Goal: Task Accomplishment & Management: Manage account settings

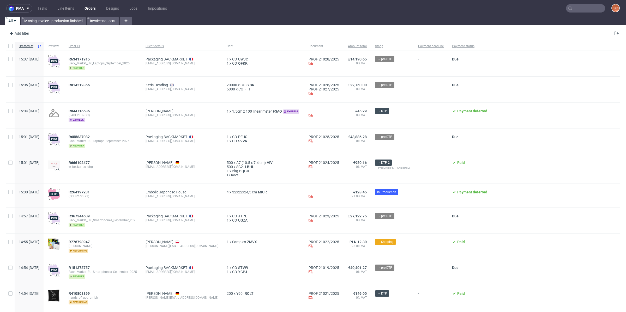
click at [568, 9] on icon at bounding box center [570, 8] width 4 height 4
click at [571, 9] on input "text" at bounding box center [585, 8] width 39 height 8
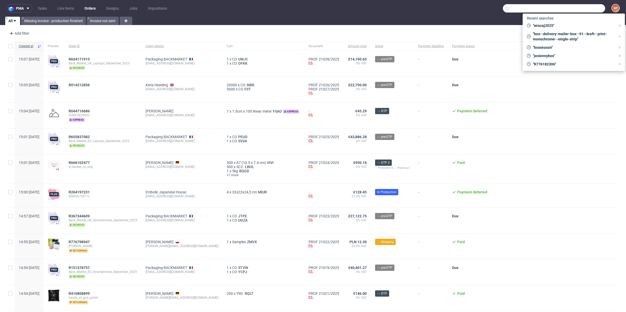
paste input "[PERSON_NAME][EMAIL_ADDRESS][DOMAIN_NAME]"
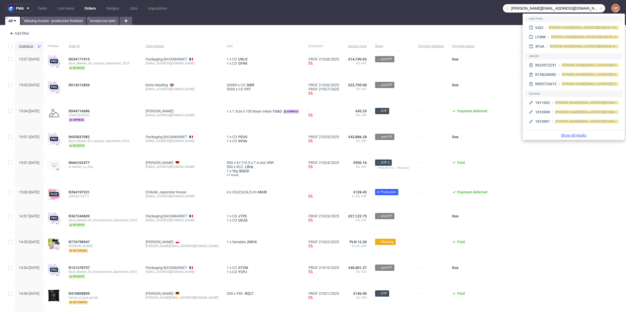
type input "anthony@a2a3.co"
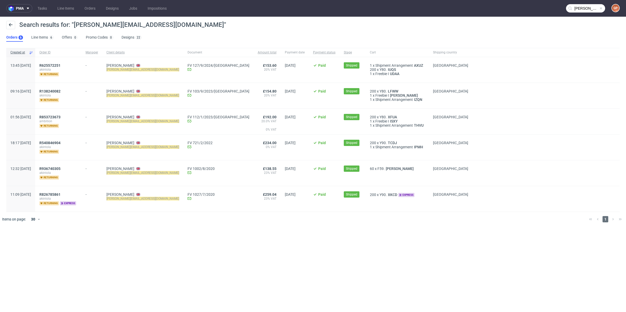
click at [161, 241] on div "pma Tasks Line Items Orders Designs Jobs Impositions anthony@a2a3.co GP Search …" at bounding box center [313, 156] width 626 height 312
click at [61, 115] on span "R853723673" at bounding box center [49, 117] width 21 height 4
click at [61, 90] on span "R138240082" at bounding box center [49, 91] width 21 height 4
click at [61, 64] on span "R625572251" at bounding box center [49, 65] width 21 height 4
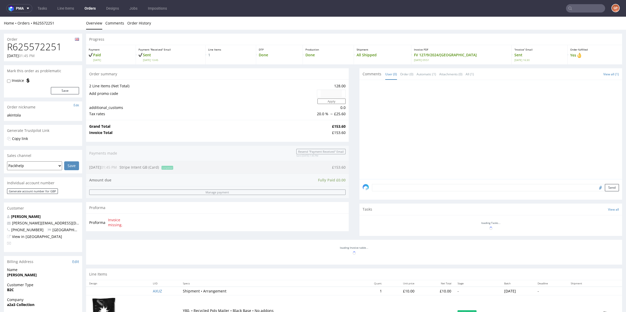
type input "anthony@a2a3.co"
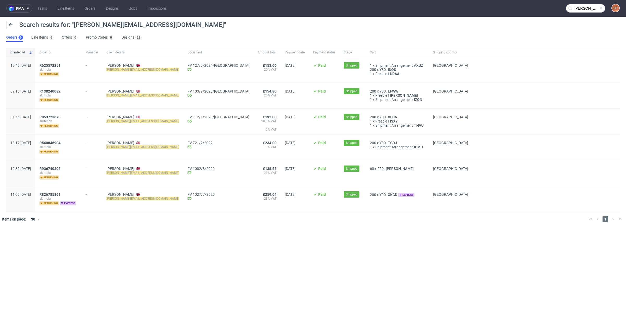
click at [64, 138] on div "R540846904 akintola returning" at bounding box center [58, 148] width 46 height 26
click at [61, 143] on span "R540846904" at bounding box center [49, 143] width 21 height 4
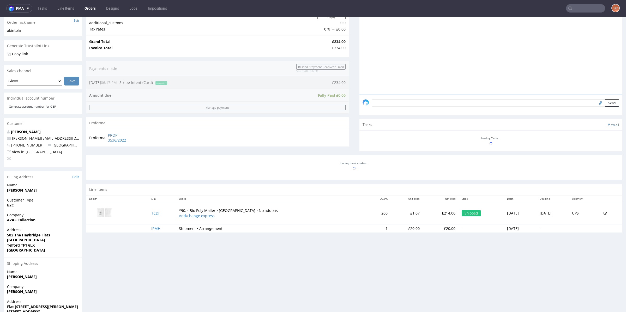
scroll to position [118, 0]
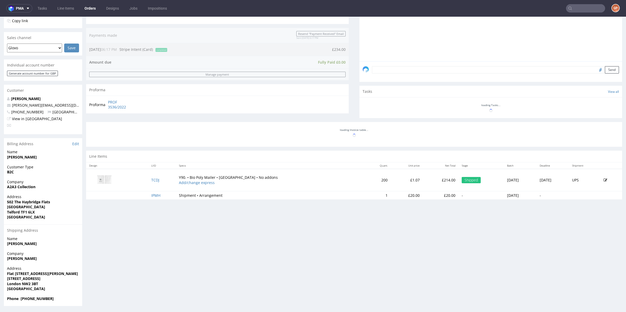
type input "anthony@a2a3.co"
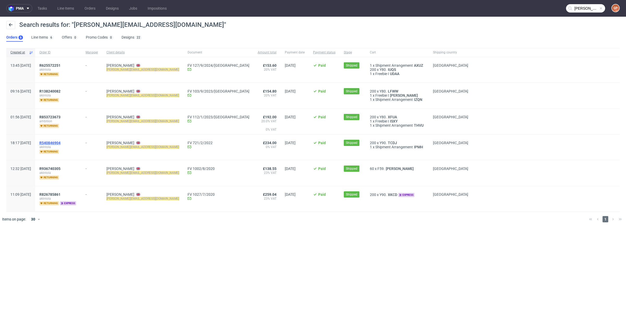
click at [61, 142] on span "R540846904" at bounding box center [49, 143] width 21 height 4
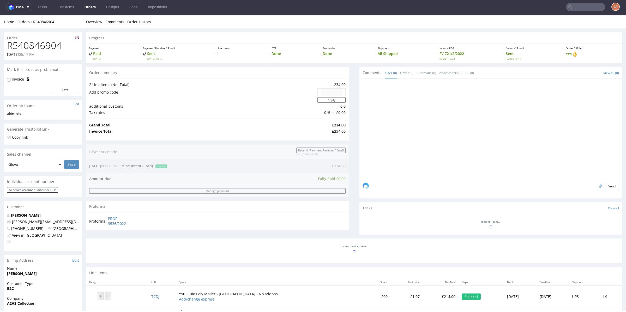
scroll to position [118, 0]
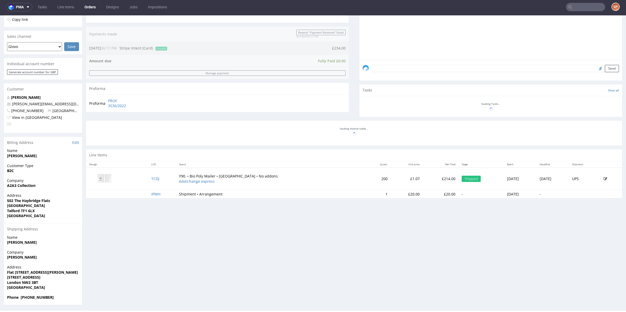
type input "anthony@a2a3.co"
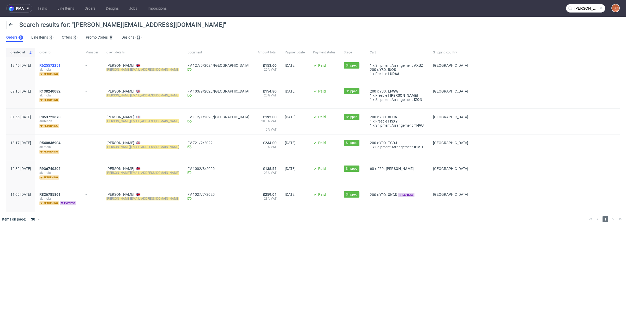
click at [61, 65] on span "R625572251" at bounding box center [49, 65] width 21 height 4
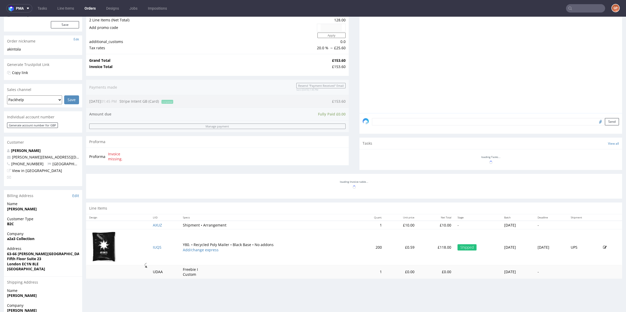
scroll to position [118, 0]
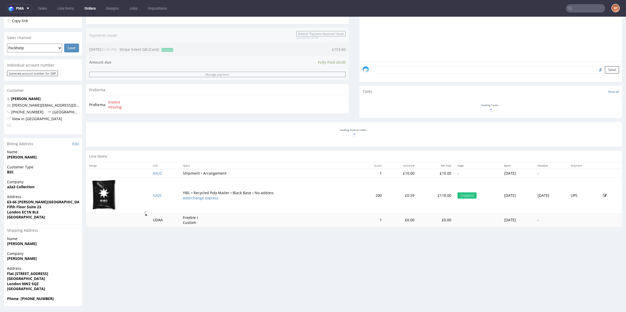
type input "anthony@a2a3.co"
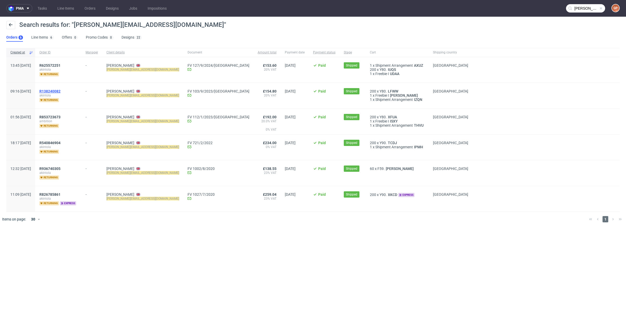
click at [61, 91] on span "R138240082" at bounding box center [49, 91] width 21 height 4
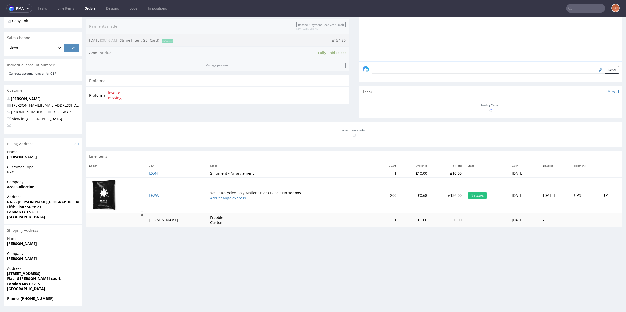
scroll to position [0, 0]
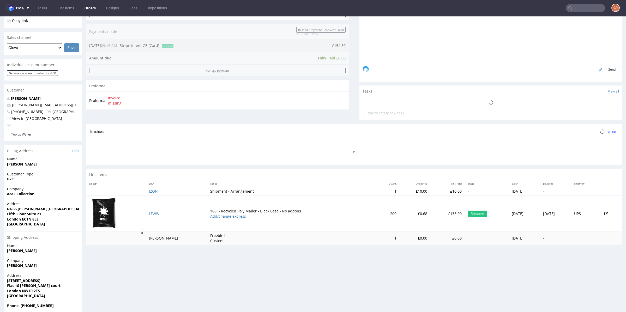
type input "anthony@a2a3.co"
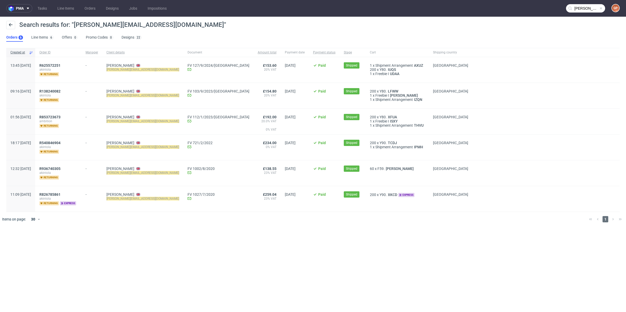
click at [71, 191] on div "R826785861 akintola returning express" at bounding box center [58, 199] width 46 height 26
click at [61, 193] on span "R826785861" at bounding box center [49, 195] width 21 height 4
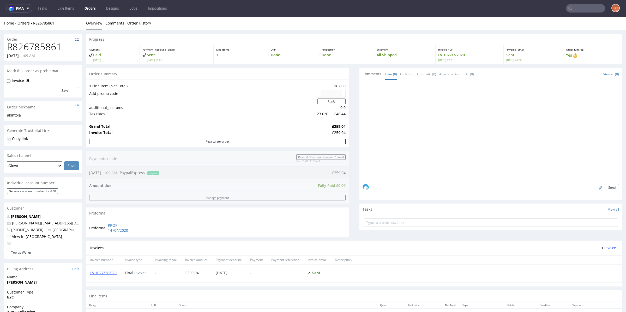
type input "anthony@a2a3.co"
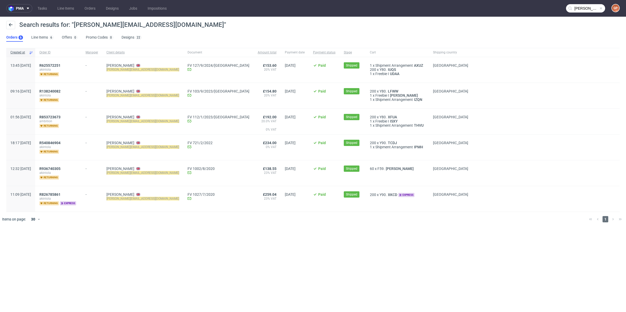
click at [427, 31] on div "Search results for: "anthony@a2a3.co"" at bounding box center [313, 27] width 614 height 13
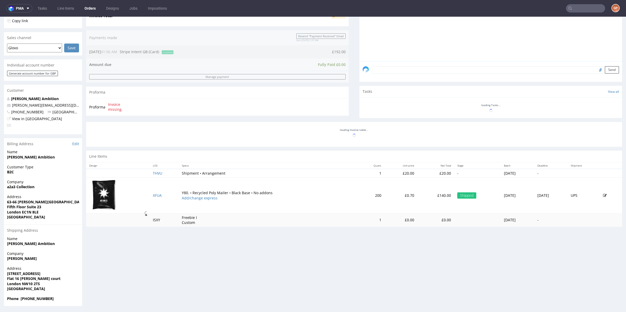
scroll to position [1, 0]
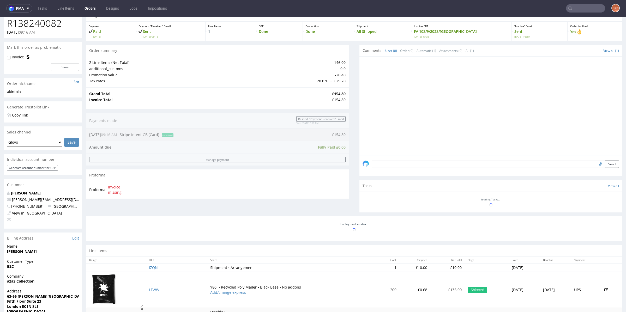
scroll to position [20, 0]
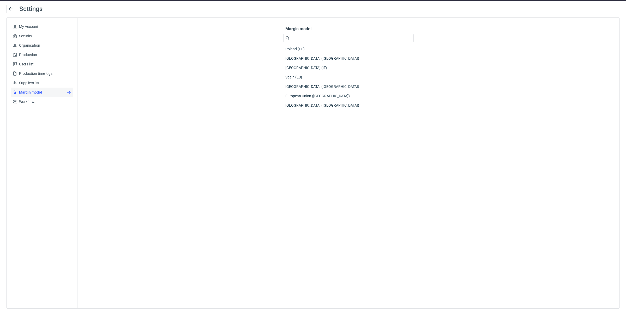
scroll to position [16, 0]
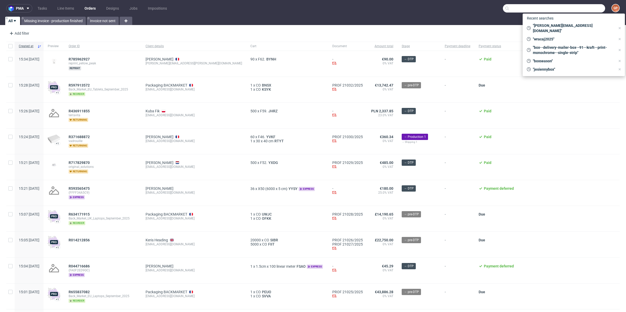
click at [579, 5] on input "text" at bounding box center [554, 8] width 102 height 8
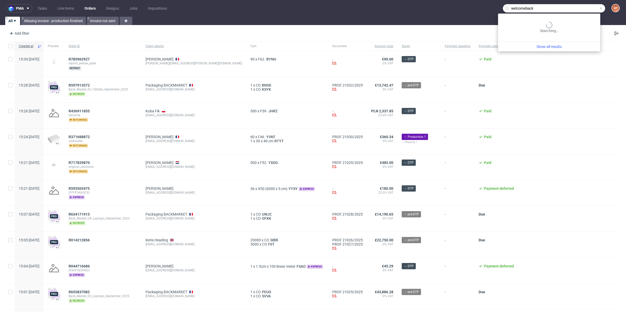
type input "welcomeback"
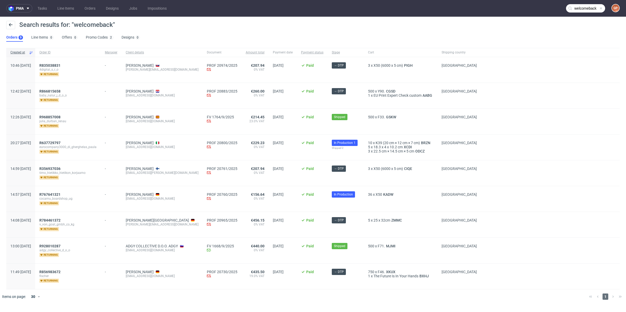
click at [597, 4] on input "welcomeback" at bounding box center [585, 8] width 39 height 8
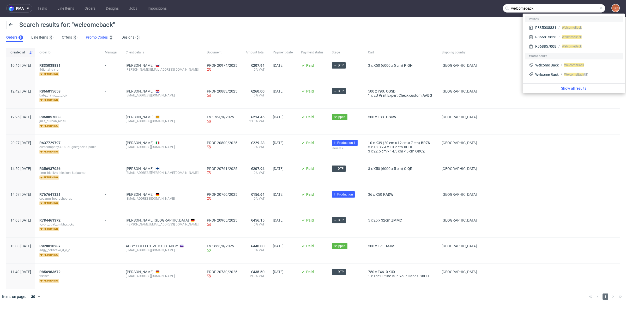
click at [93, 34] on link "Promo Codes 2" at bounding box center [99, 37] width 27 height 8
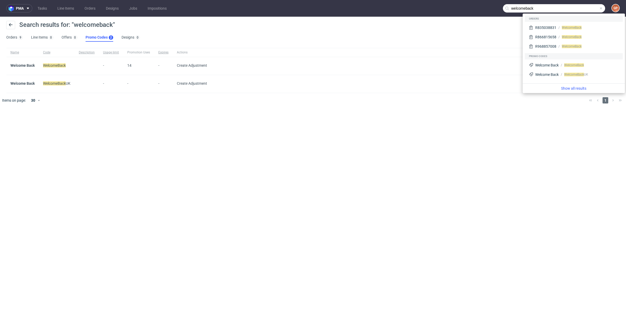
click at [98, 127] on div "pma Tasks Line Items Orders Designs Jobs Impositions welcomeback GP Search resu…" at bounding box center [313, 156] width 626 height 312
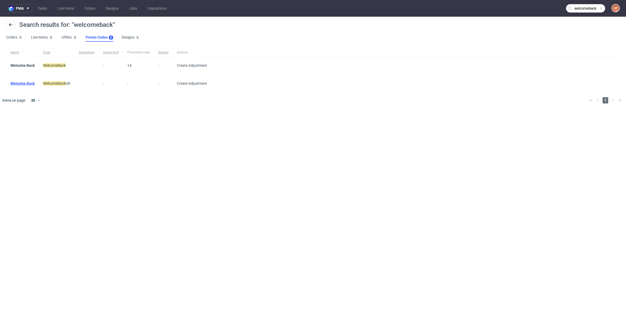
click at [23, 82] on link "Welcome Back" at bounding box center [22, 83] width 24 height 4
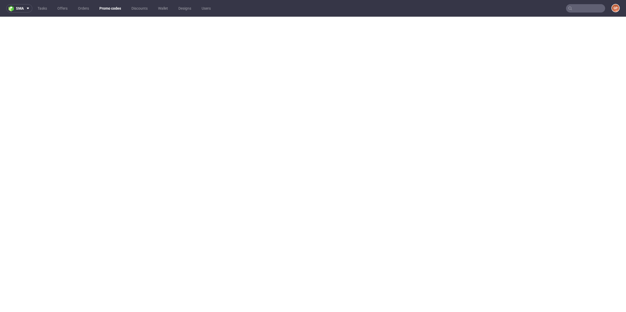
click at [109, 7] on link "Promo codes" at bounding box center [110, 8] width 28 height 8
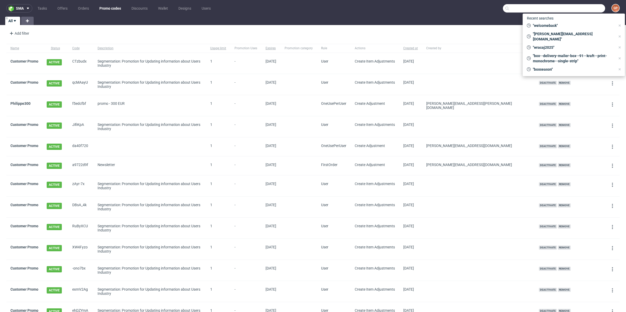
click at [592, 10] on input "text" at bounding box center [554, 8] width 102 height 8
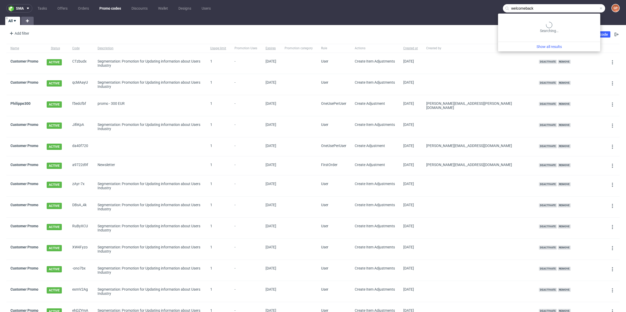
type input "welcomeback"
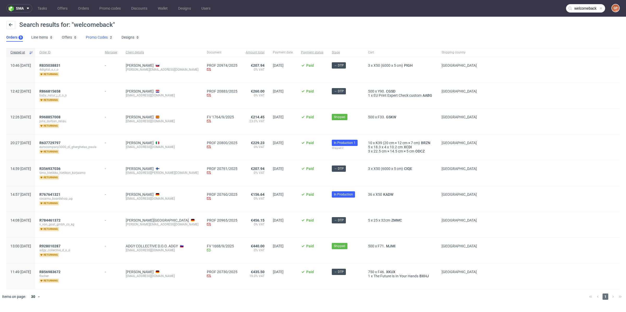
click at [98, 37] on link "Promo Codes 2" at bounding box center [99, 37] width 27 height 8
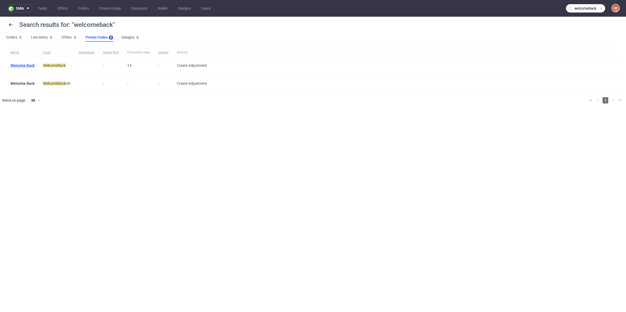
click at [25, 67] on link "Welcome Back" at bounding box center [22, 65] width 24 height 4
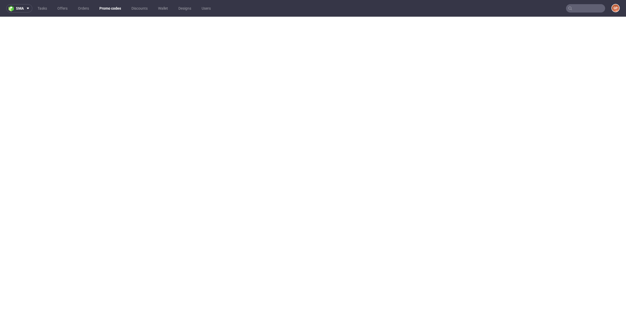
click at [590, 7] on input "text" at bounding box center [585, 8] width 39 height 8
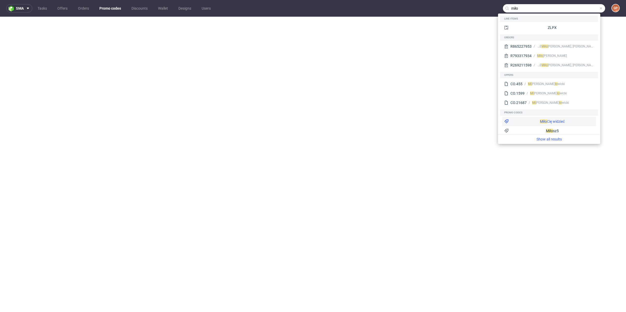
type input "miło"
click at [535, 118] on div "Miło Cię widzieć" at bounding box center [549, 121] width 94 height 9
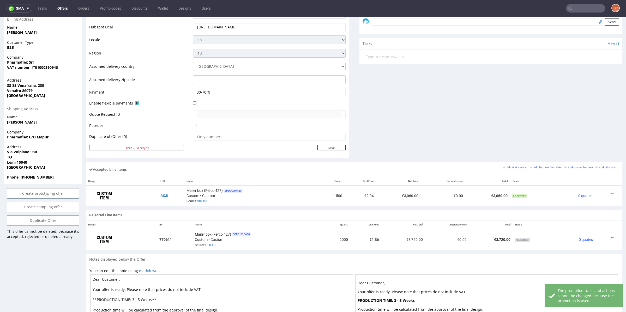
scroll to position [182, 0]
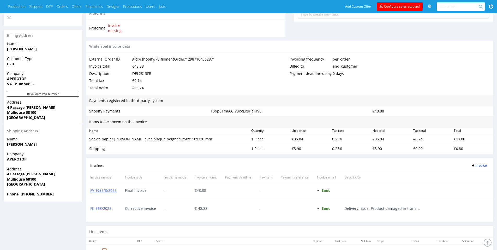
scroll to position [266, 0]
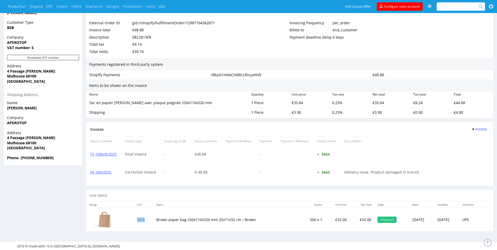
click at [140, 217] on td "FJGR" at bounding box center [144, 219] width 20 height 23
click at [140, 217] on link "FJGR" at bounding box center [141, 219] width 8 height 5
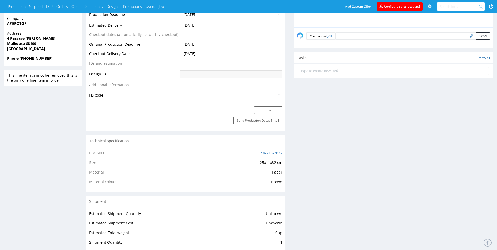
scroll to position [253, 0]
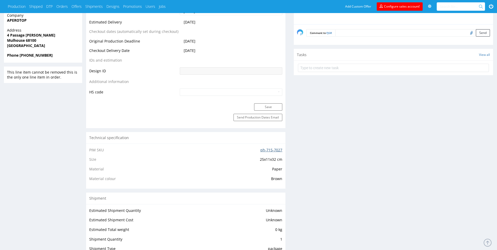
click at [268, 149] on link "ph-715-7027" at bounding box center [271, 149] width 22 height 5
